Goal: Navigation & Orientation: Find specific page/section

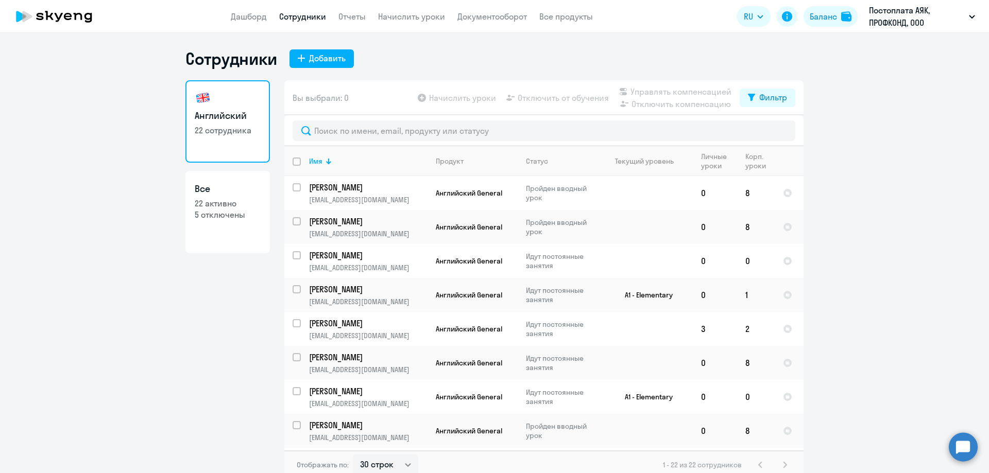
select select "30"
click at [238, 16] on link "Дашборд" at bounding box center [249, 16] width 36 height 10
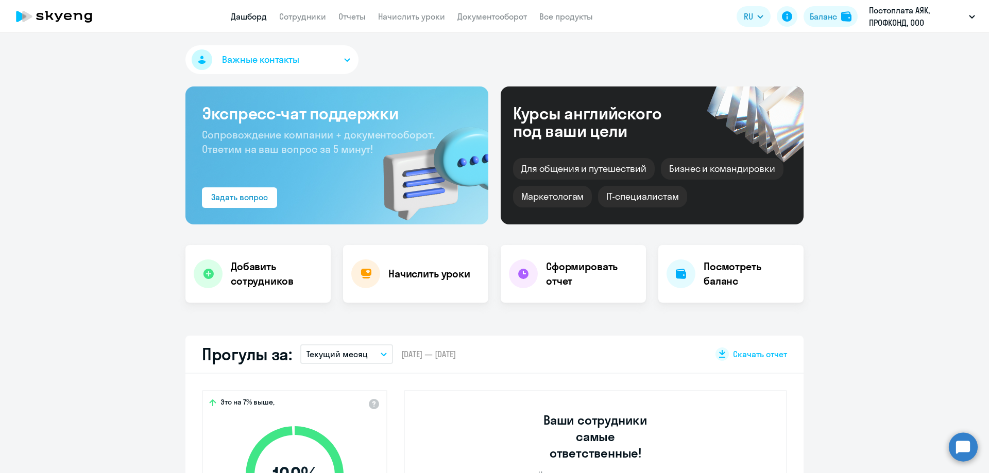
select select "30"
click at [74, 16] on icon at bounding box center [54, 17] width 91 height 26
click at [294, 16] on link "Сотрудники" at bounding box center [302, 16] width 47 height 10
select select "30"
